Goal: Information Seeking & Learning: Learn about a topic

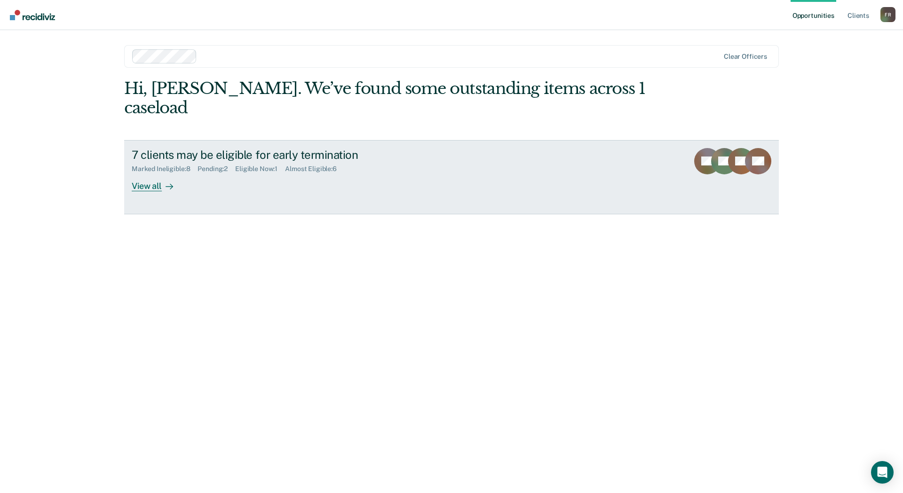
click at [155, 173] on div "View all" at bounding box center [158, 182] width 53 height 18
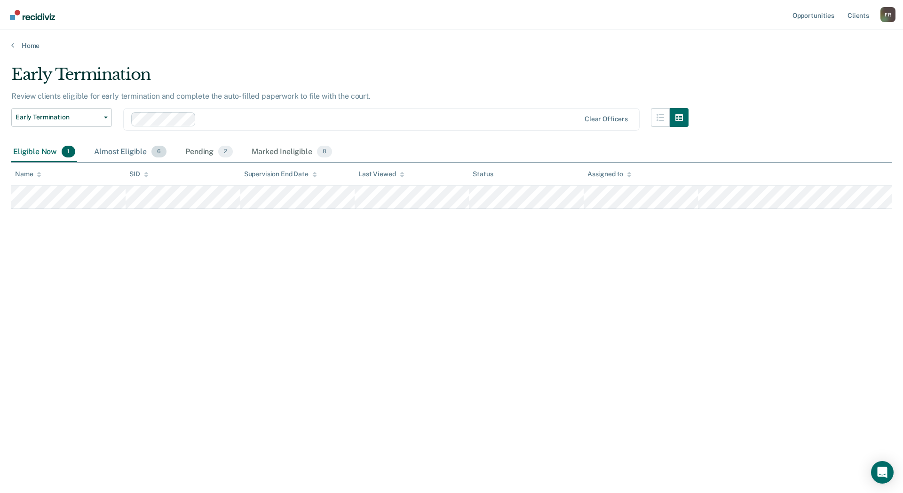
click at [120, 149] on div "Almost Eligible 6" at bounding box center [130, 152] width 76 height 21
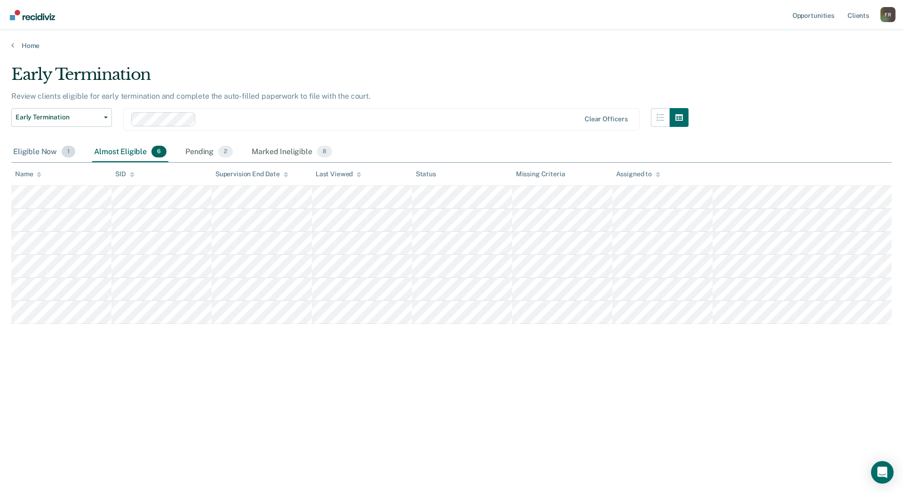
click at [30, 150] on div "Eligible Now 1" at bounding box center [44, 152] width 66 height 21
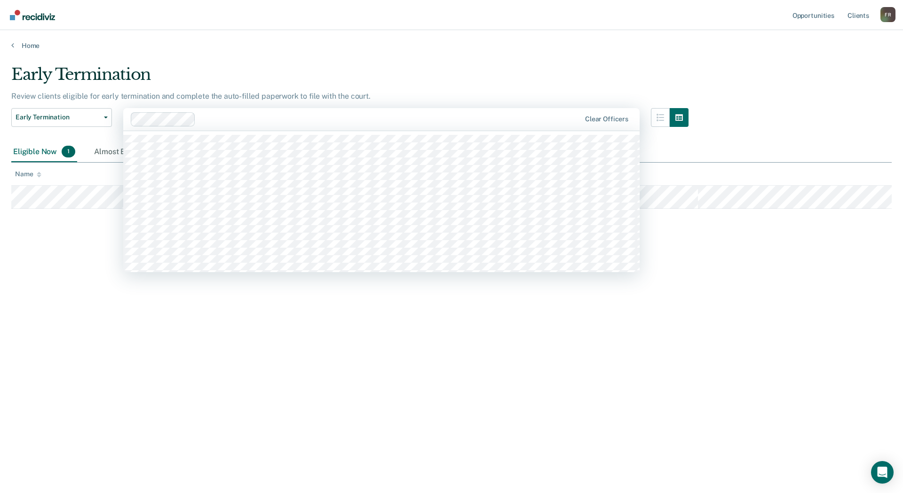
click at [384, 119] on div at bounding box center [389, 119] width 381 height 11
drag, startPoint x: 30, startPoint y: 324, endPoint x: 41, endPoint y: 315, distance: 14.7
click at [30, 324] on div "Early Termination Review clients eligible for early termination and complete th…" at bounding box center [451, 244] width 880 height 358
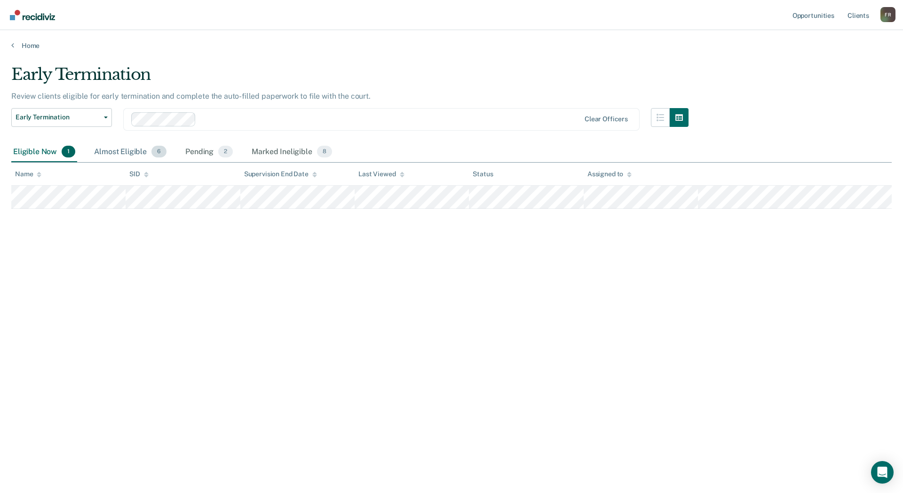
click at [134, 150] on div "Almost Eligible 6" at bounding box center [130, 152] width 76 height 21
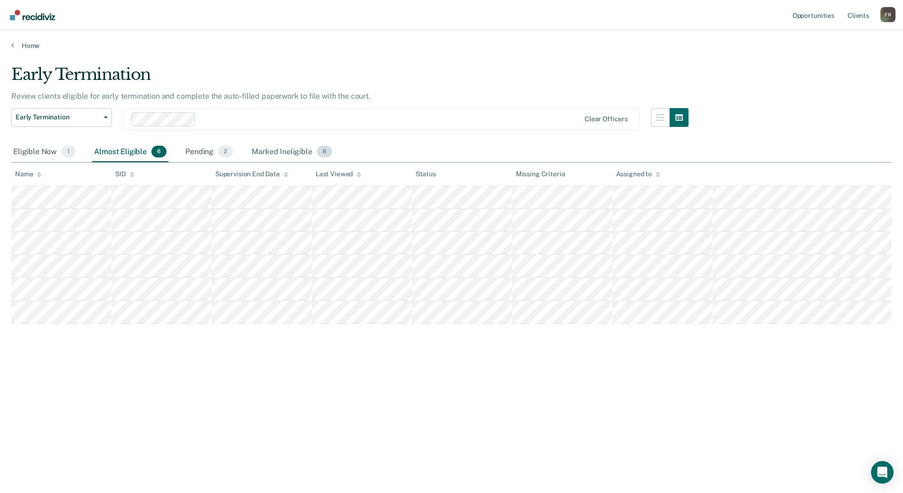
click at [273, 149] on div "Marked Ineligible 8" at bounding box center [292, 152] width 84 height 21
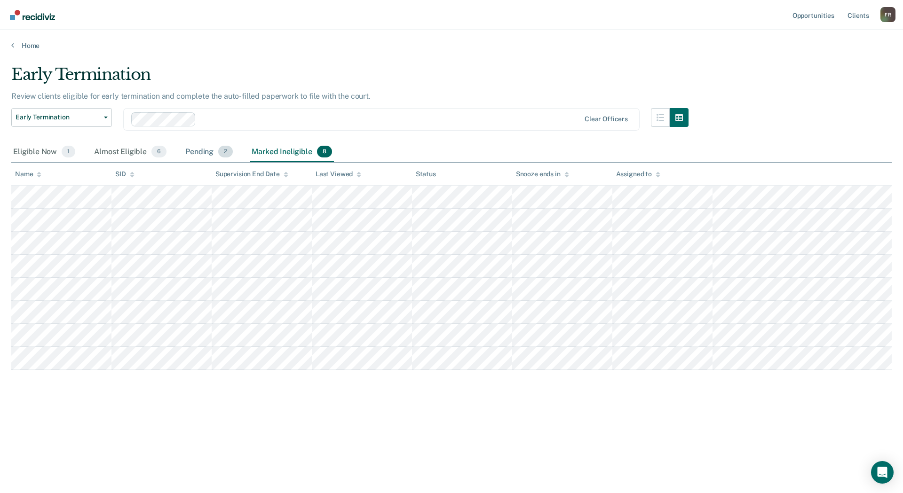
click at [188, 158] on div "Pending 2" at bounding box center [208, 152] width 51 height 21
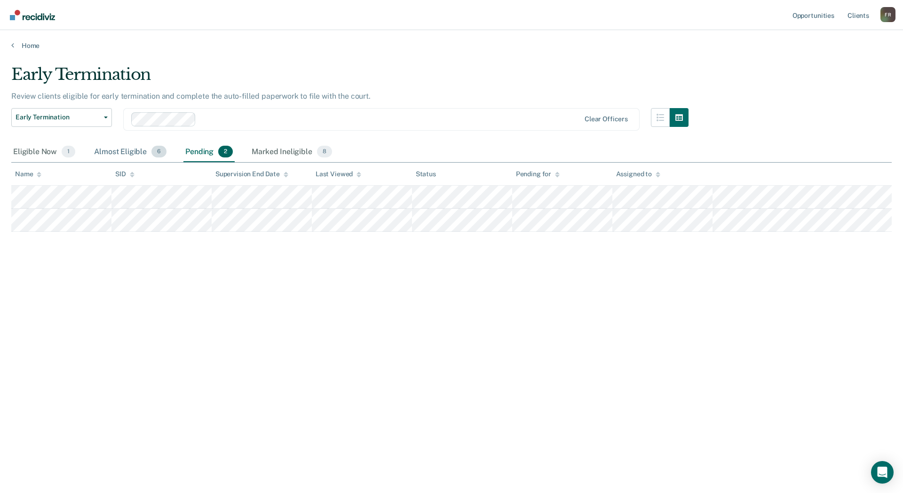
click at [134, 154] on div "Almost Eligible 6" at bounding box center [130, 152] width 76 height 21
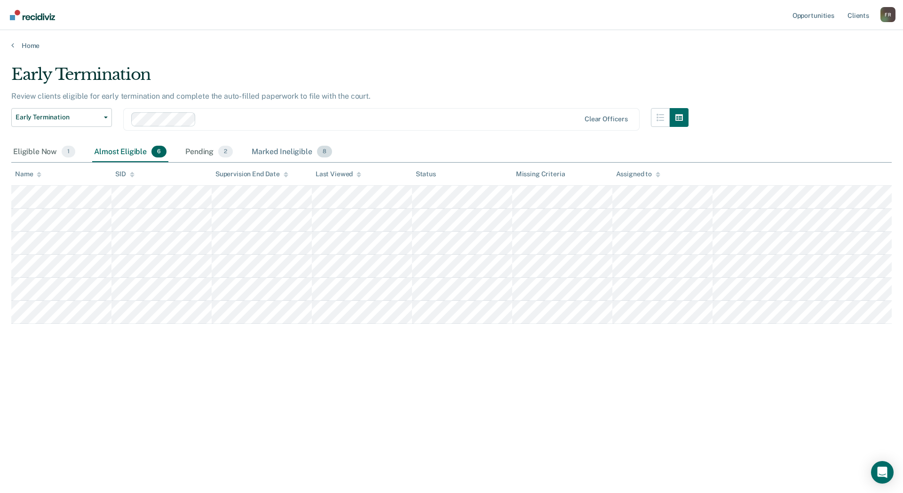
click at [274, 148] on div "Marked Ineligible 8" at bounding box center [292, 152] width 84 height 21
